Goal: Download file/media

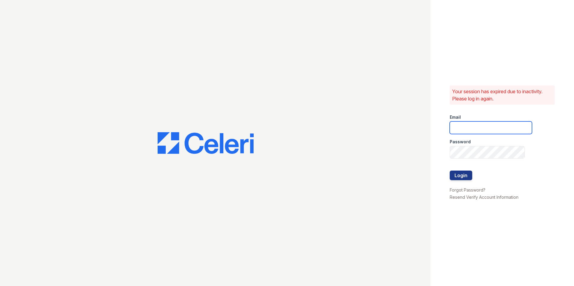
click at [458, 126] on input "email" at bounding box center [491, 128] width 82 height 13
type input "[PERSON_NAME][EMAIL_ADDRESS][DOMAIN_NAME]"
click at [463, 161] on div at bounding box center [491, 165] width 82 height 12
click at [462, 174] on button "Login" at bounding box center [461, 176] width 23 height 10
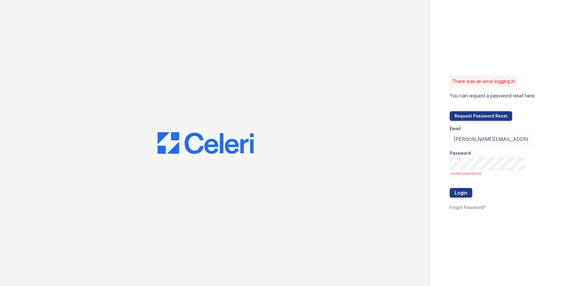
click at [466, 199] on div at bounding box center [491, 201] width 82 height 6
click at [466, 196] on button "Login" at bounding box center [461, 193] width 23 height 10
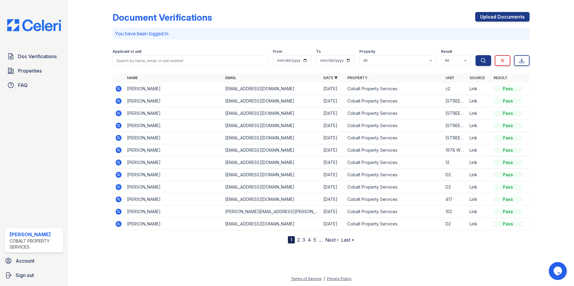
click at [118, 101] on icon at bounding box center [118, 101] width 2 height 2
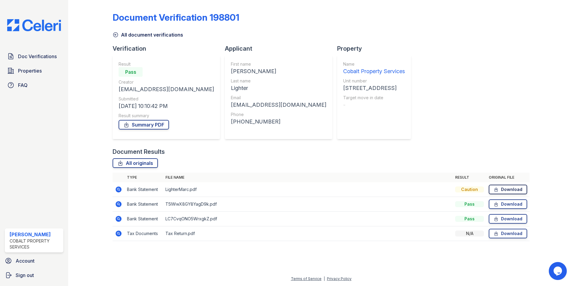
click at [501, 191] on link "Download" at bounding box center [508, 190] width 38 height 10
click at [505, 203] on link "Download" at bounding box center [508, 205] width 38 height 10
click at [502, 218] on link "Download" at bounding box center [508, 219] width 38 height 10
click at [498, 233] on icon at bounding box center [496, 234] width 5 height 6
